Goal: Task Accomplishment & Management: Manage account settings

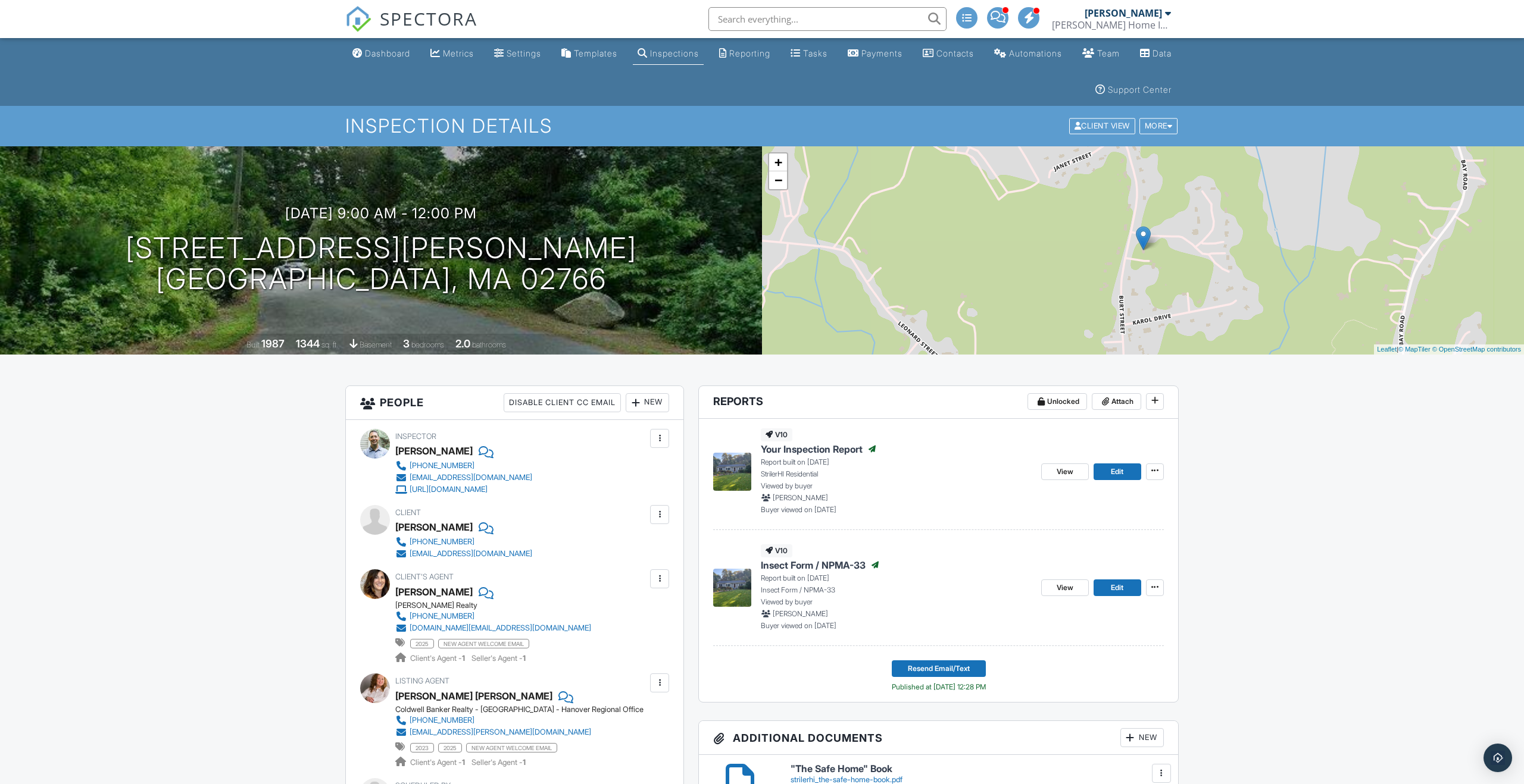
scroll to position [1, 0]
click at [1110, 402] on span at bounding box center [1105, 400] width 12 height 12
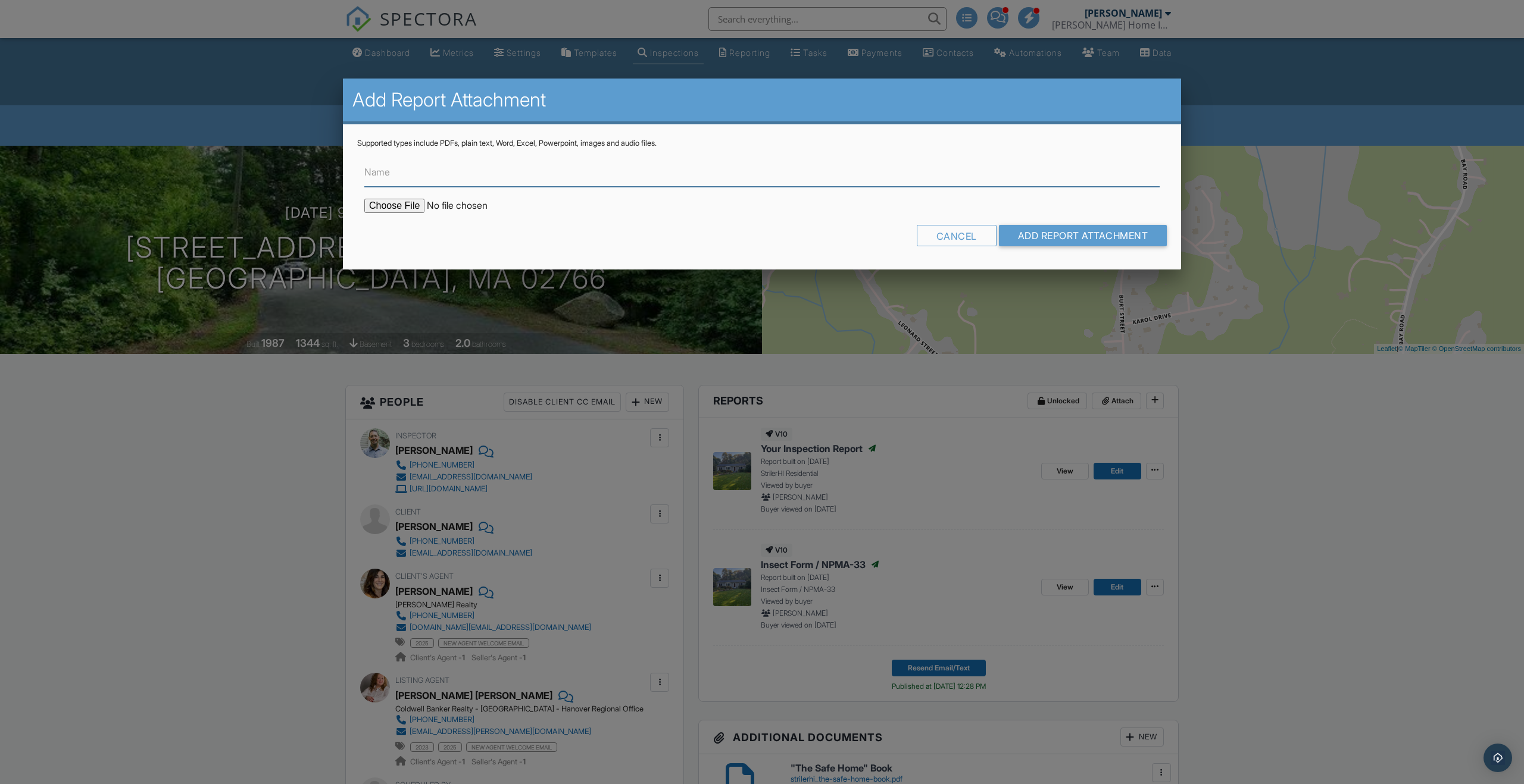
click at [382, 180] on input "Name" at bounding box center [762, 171] width 795 height 29
type input "Radon Test Results"
click at [378, 207] on input "file" at bounding box center [465, 206] width 202 height 14
type input "C:\fakepath\120 Burt St., Norton.pdf"
click at [1038, 234] on input "Add Report Attachment" at bounding box center [1083, 235] width 168 height 21
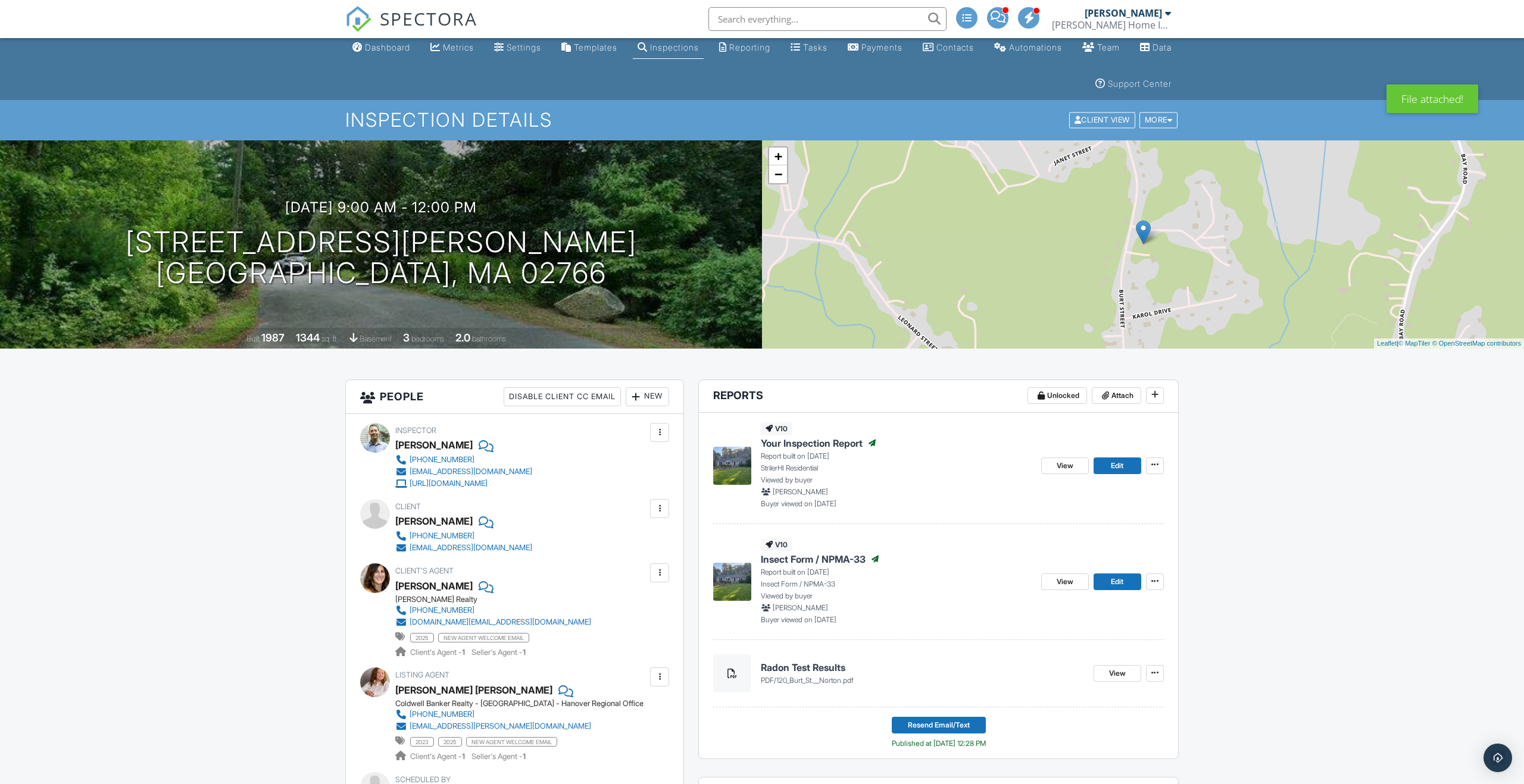
scroll to position [2, 0]
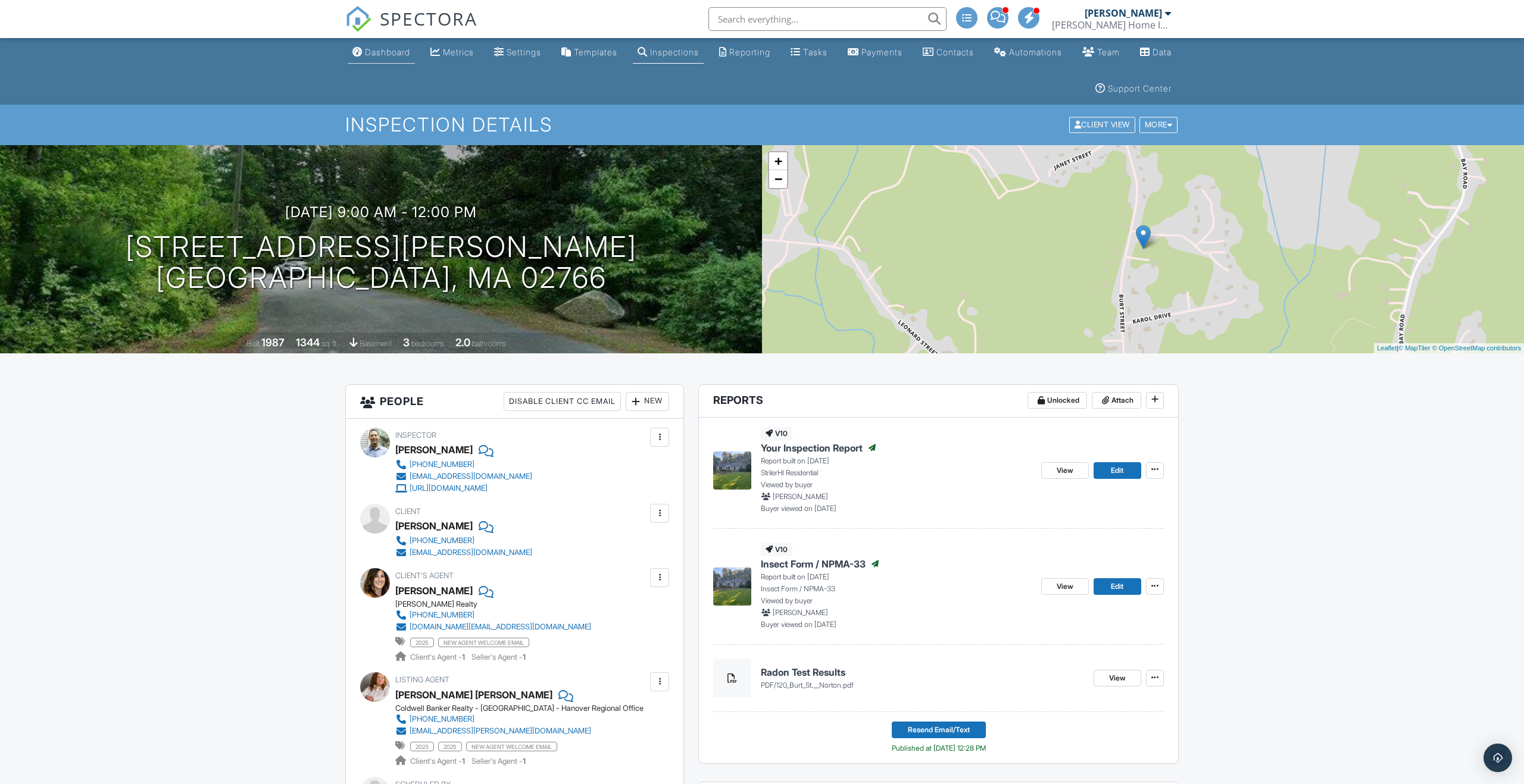
click at [393, 53] on div "Dashboard" at bounding box center [387, 52] width 45 height 10
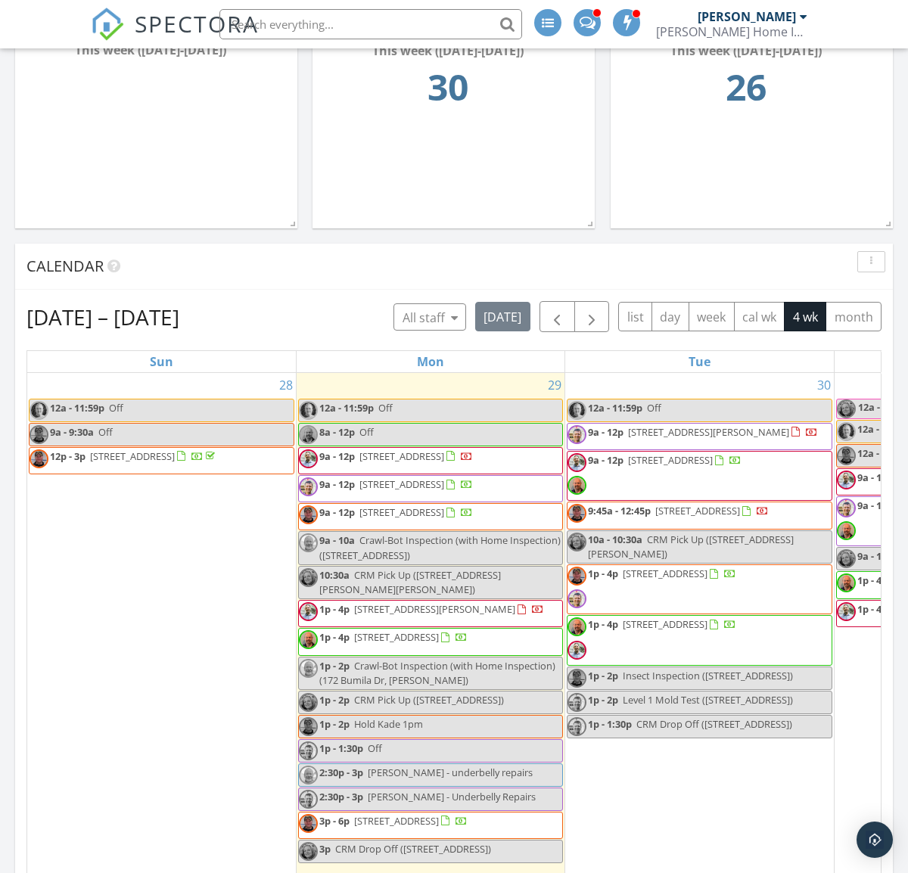
scroll to position [756154, 756309]
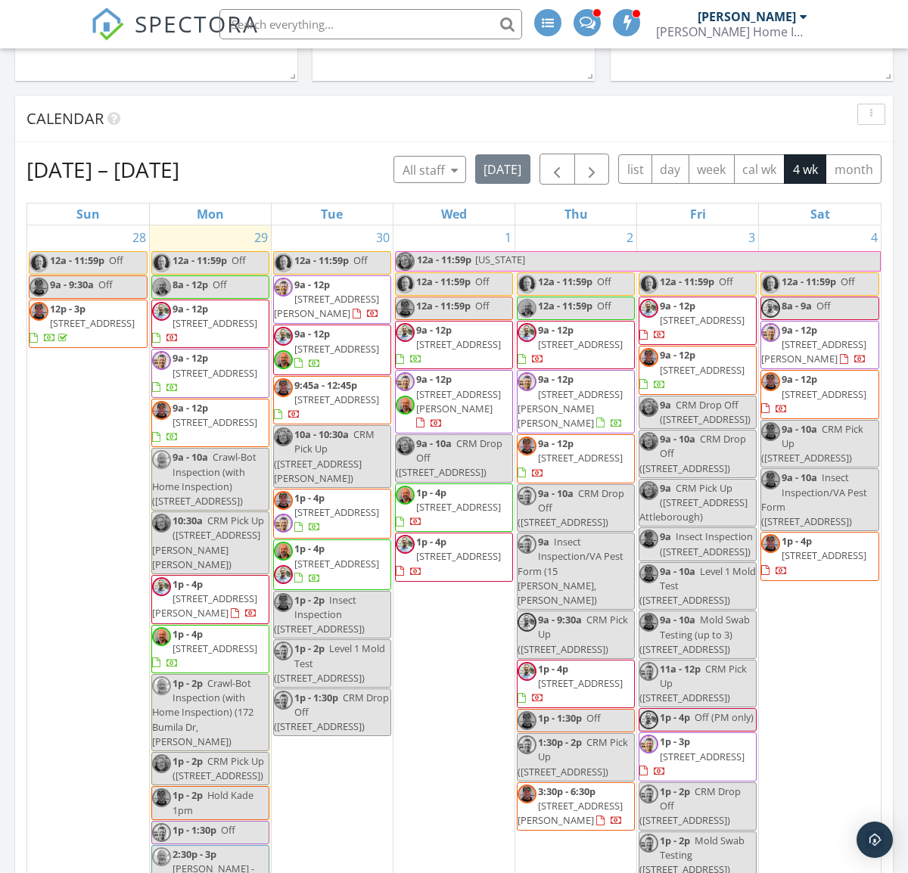
scroll to position [806, 0]
